Goal: Find specific page/section: Find specific page/section

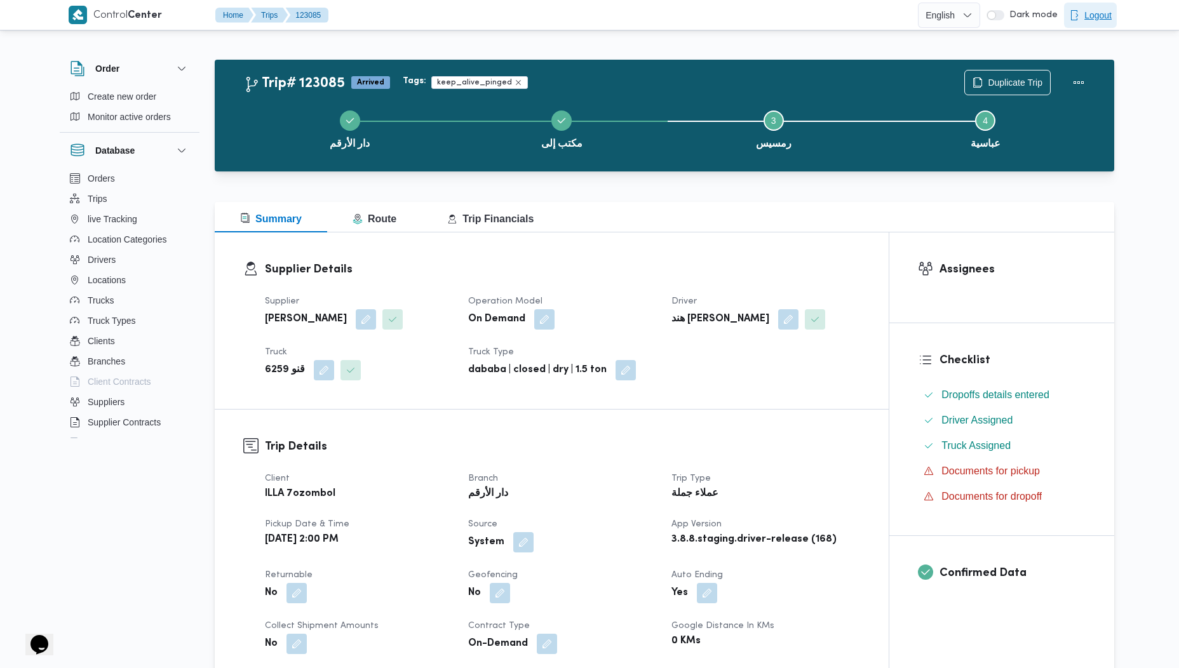
click at [1102, 9] on span "Logout" at bounding box center [1097, 15] width 27 height 15
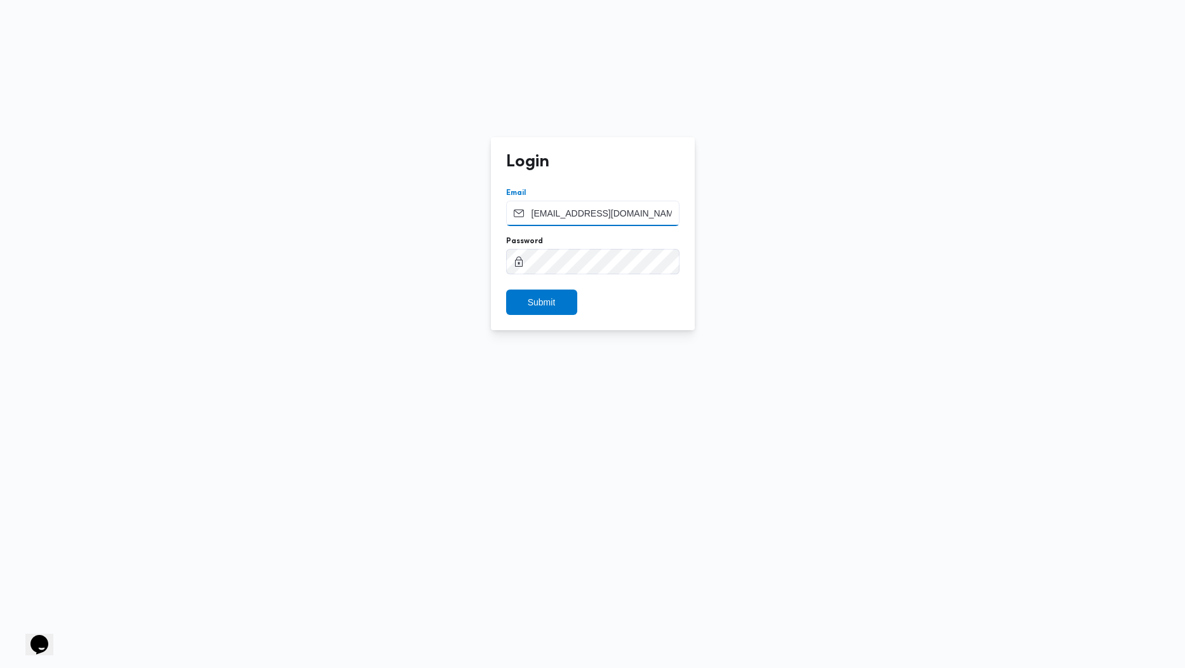
click at [580, 217] on input "[EMAIL_ADDRESS][DOMAIN_NAME]" at bounding box center [592, 213] width 173 height 25
click at [551, 299] on span "Submit" at bounding box center [542, 301] width 28 height 15
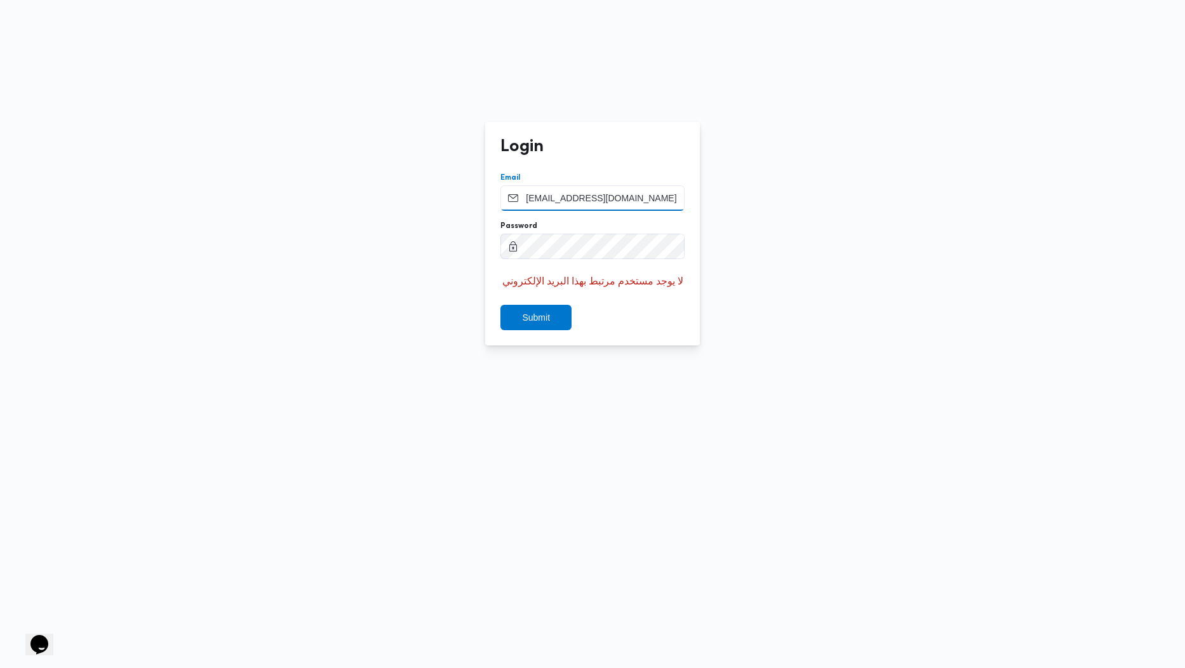
click at [594, 193] on input "[EMAIL_ADDRESS][DOMAIN_NAME]" at bounding box center [593, 198] width 184 height 25
click at [548, 318] on span "Submit" at bounding box center [536, 316] width 28 height 15
click at [563, 323] on span "Submit" at bounding box center [536, 316] width 71 height 25
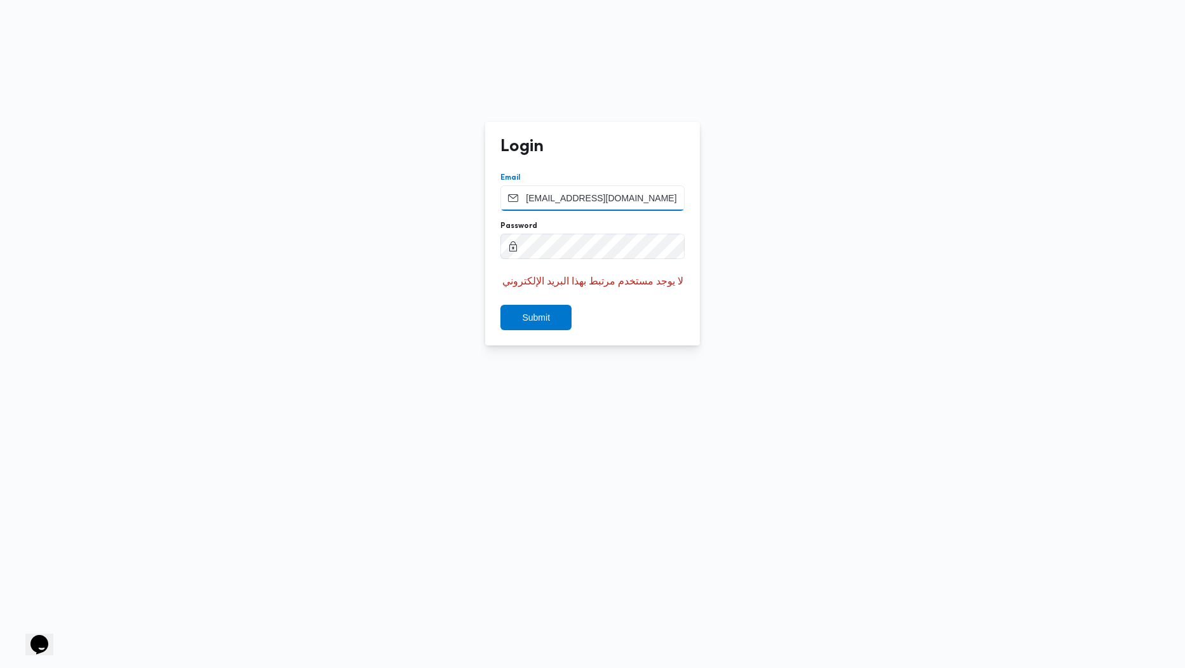
click at [590, 204] on input "[EMAIL_ADDRESS][DOMAIN_NAME]" at bounding box center [593, 198] width 184 height 25
type input "[PERSON_NAME][EMAIL_ADDRESS][PERSON_NAME][DOMAIN_NAME]"
click at [553, 312] on span "Submit" at bounding box center [536, 316] width 71 height 25
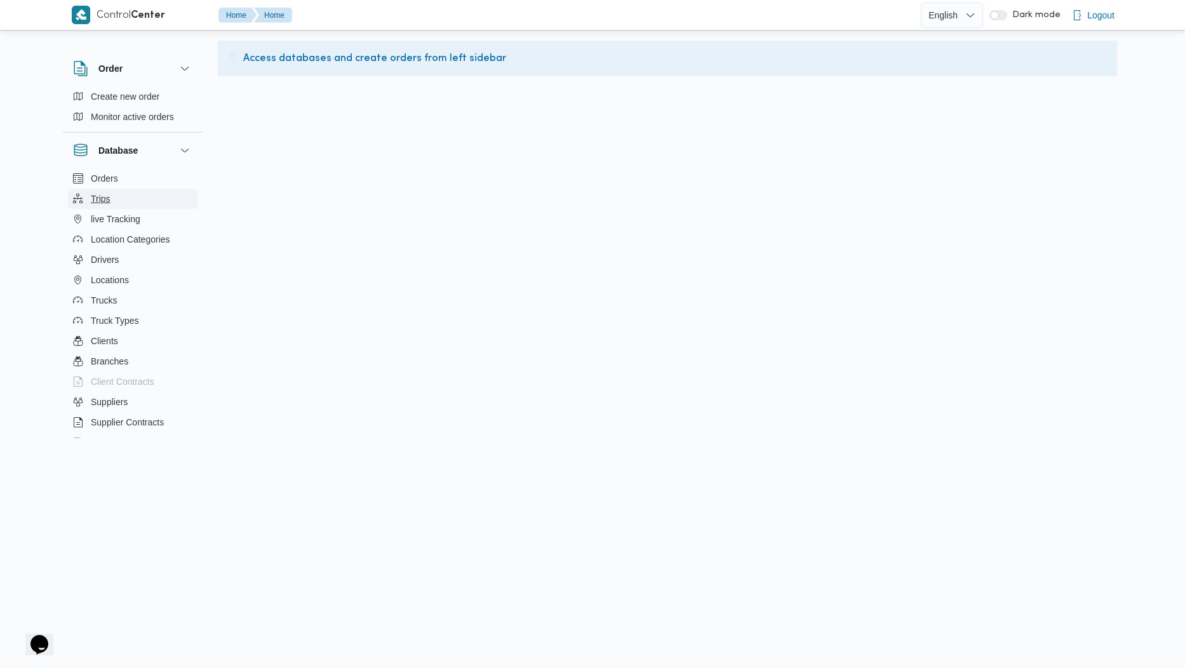
click at [104, 199] on span "Trips" at bounding box center [101, 198] width 20 height 15
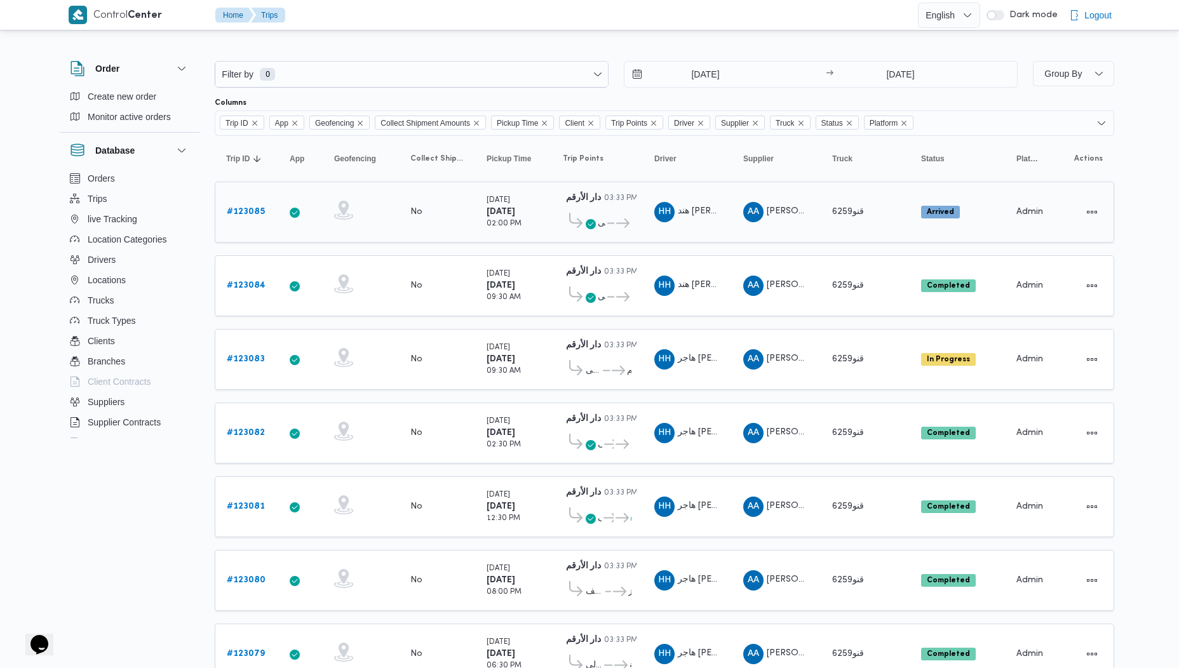
click at [255, 208] on b "# 123085" at bounding box center [246, 212] width 38 height 8
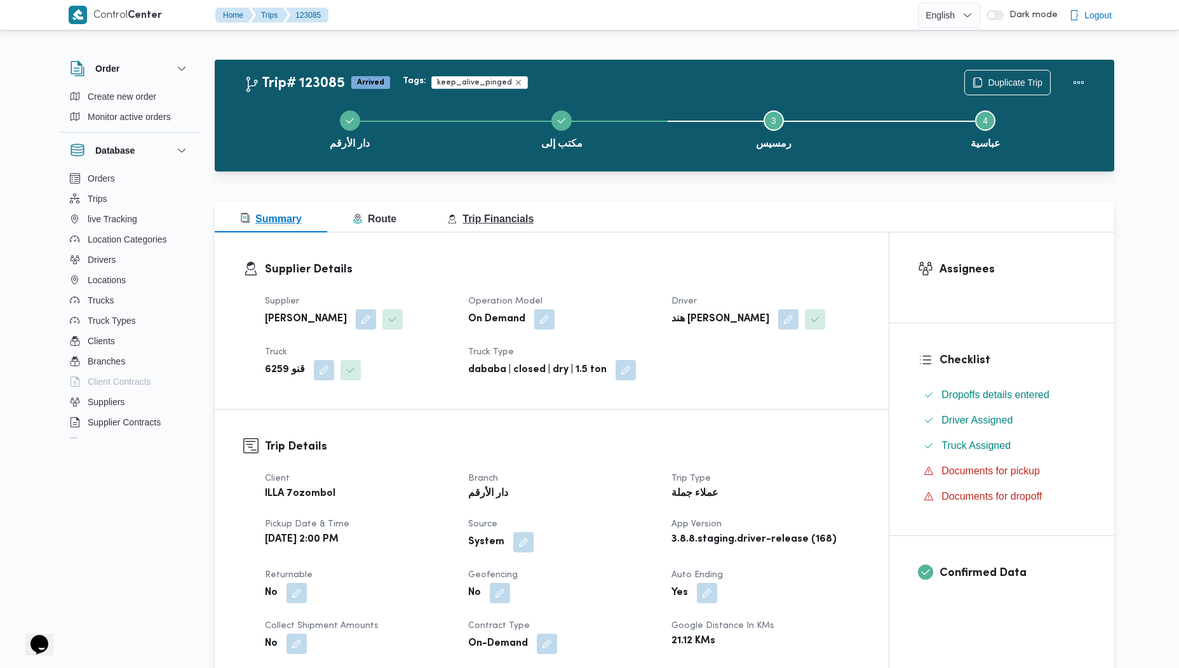
click at [501, 224] on span "Trip Financials" at bounding box center [490, 218] width 86 height 11
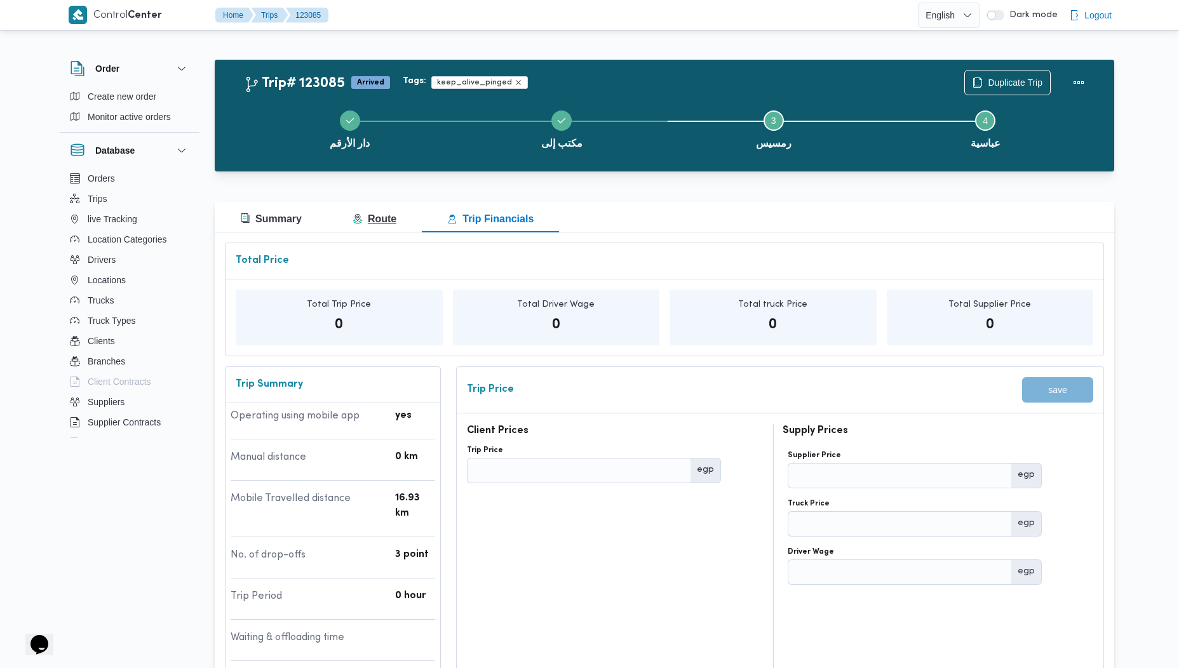
click at [395, 209] on button "Route" at bounding box center [374, 217] width 95 height 30
